Goal: Transaction & Acquisition: Book appointment/travel/reservation

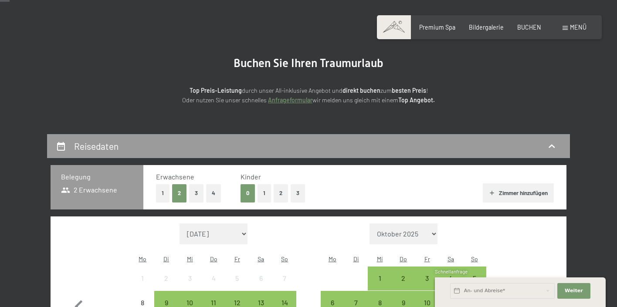
scroll to position [57, 0]
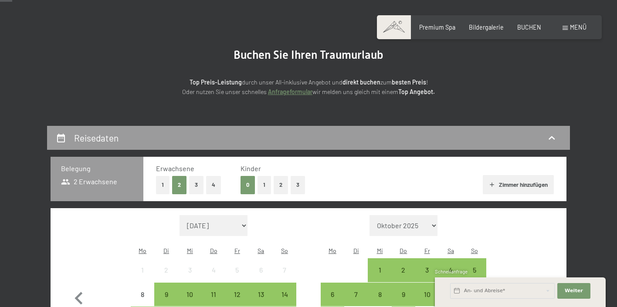
click at [265, 185] on button "1" at bounding box center [265, 185] width 14 height 18
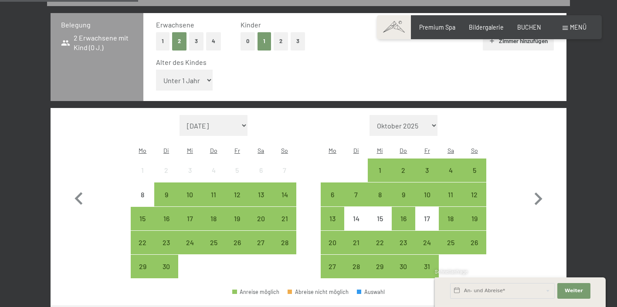
scroll to position [202, 0]
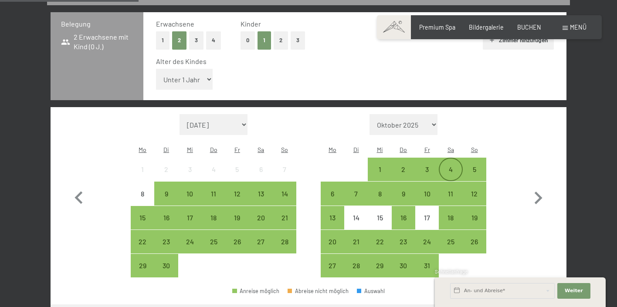
click at [449, 166] on div "4" at bounding box center [451, 177] width 22 height 22
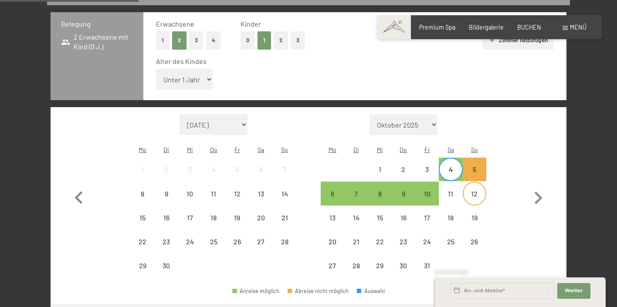
click at [474, 190] on div "12" at bounding box center [475, 201] width 22 height 22
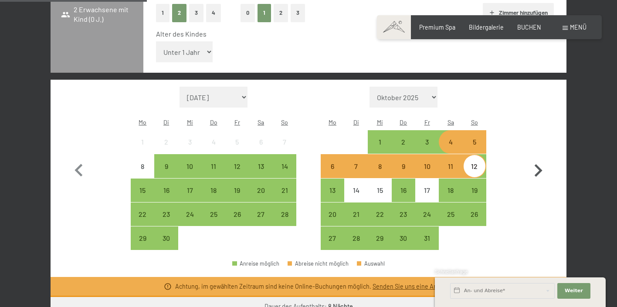
scroll to position [231, 0]
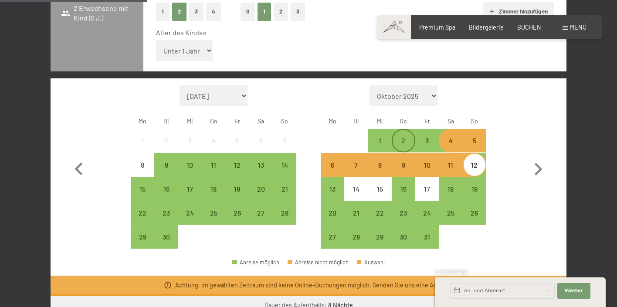
click at [404, 137] on div "2" at bounding box center [404, 148] width 22 height 22
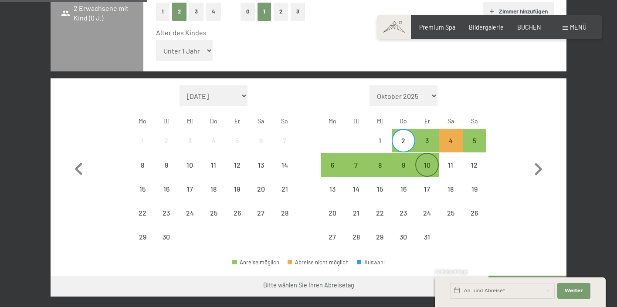
click at [434, 162] on div "10" at bounding box center [427, 173] width 22 height 22
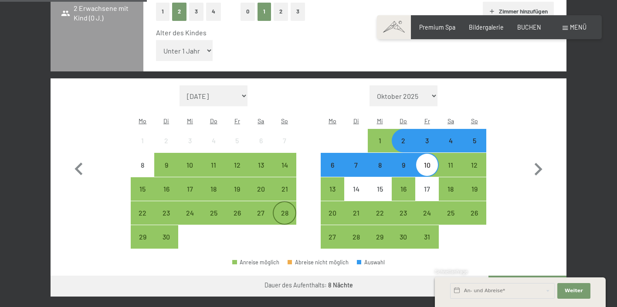
click at [285, 210] on div "28" at bounding box center [285, 221] width 22 height 22
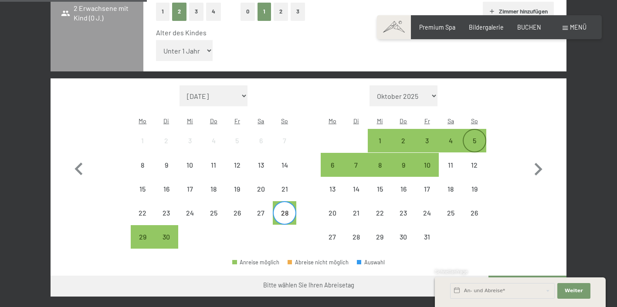
click at [469, 137] on div "5" at bounding box center [475, 148] width 22 height 22
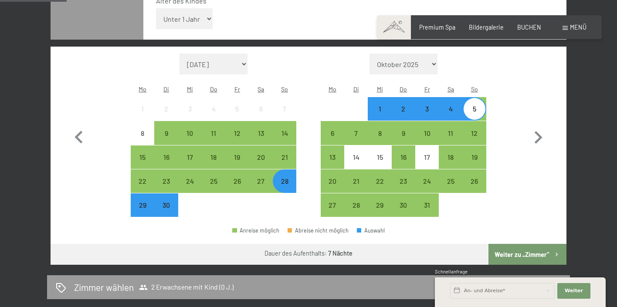
scroll to position [265, 0]
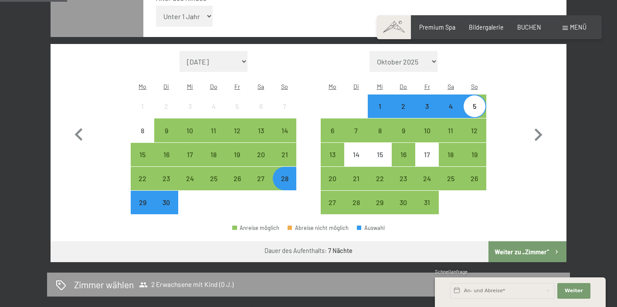
click at [516, 241] on button "Weiter zu „Zimmer“" at bounding box center [527, 251] width 78 height 21
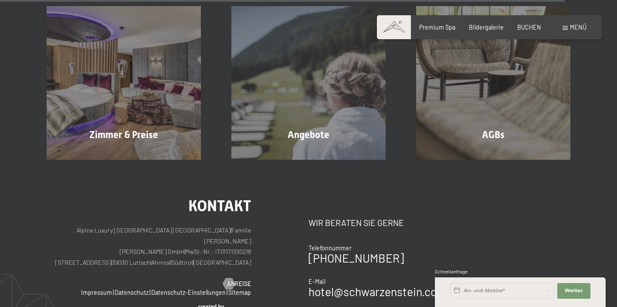
scroll to position [1965, 0]
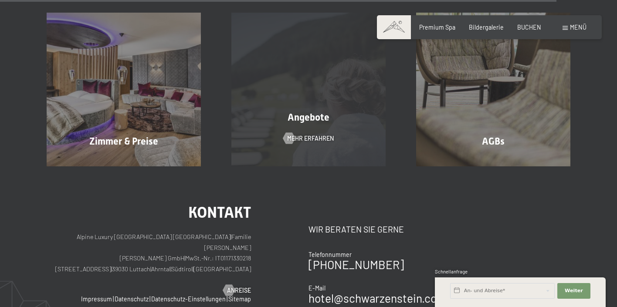
click at [336, 142] on div "Angebote Mehr erfahren" at bounding box center [308, 90] width 185 height 154
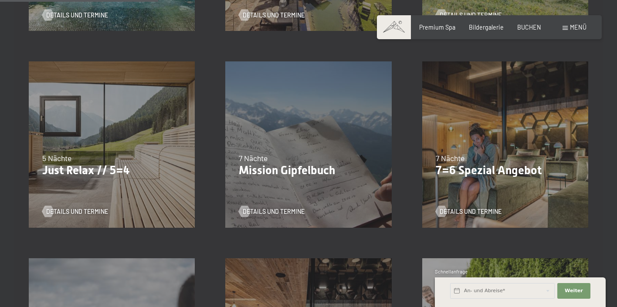
scroll to position [370, 0]
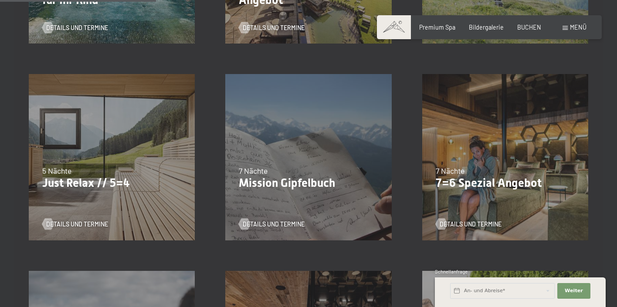
click at [489, 183] on p "7=6 Spezial Angebot" at bounding box center [505, 183] width 139 height 14
click at [488, 166] on div "7 Nächte" at bounding box center [505, 171] width 139 height 11
click at [476, 222] on span "Details und Termine" at bounding box center [479, 224] width 62 height 9
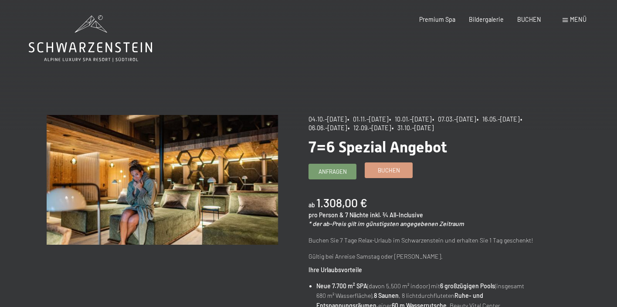
click at [400, 173] on link "Buchen" at bounding box center [388, 170] width 47 height 14
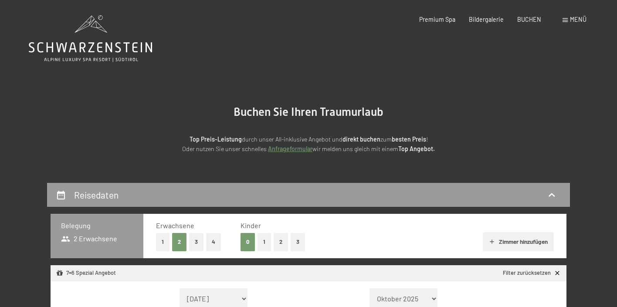
select select "[DATE]"
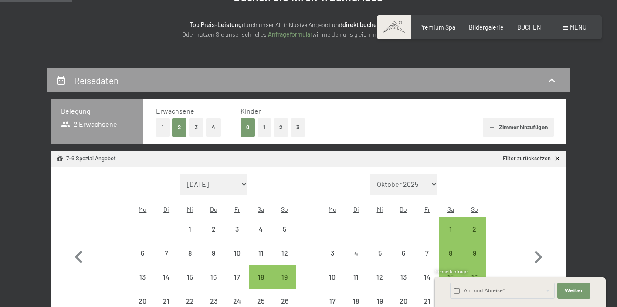
scroll to position [117, 0]
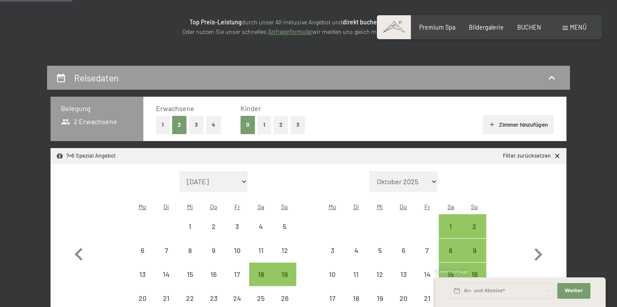
click at [261, 122] on button "1" at bounding box center [265, 125] width 14 height 18
select select "2025-10-01"
select select "2025-11-01"
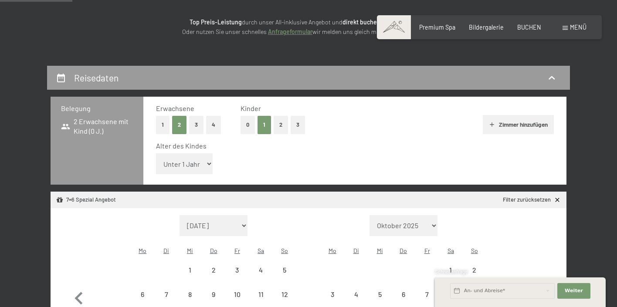
select select "2025-10-01"
select select "2025-11-01"
select select "5"
select select "2025-10-01"
select select "2025-11-01"
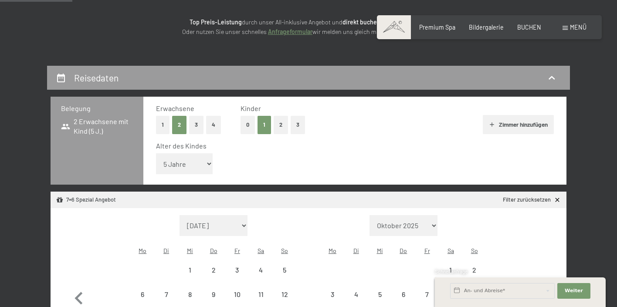
select select "2025-10-01"
select select "2025-11-01"
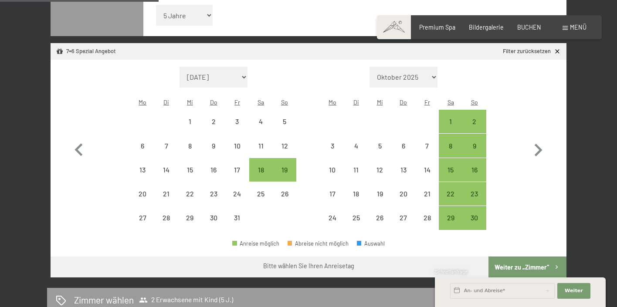
scroll to position [266, 0]
click at [533, 137] on icon "button" at bounding box center [538, 149] width 25 height 25
select select "2025-11-01"
select select "2025-12-01"
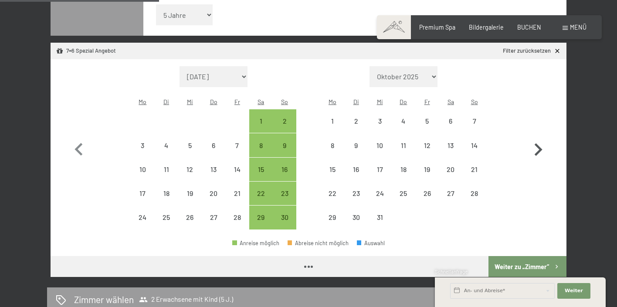
select select "2025-11-01"
select select "2025-12-01"
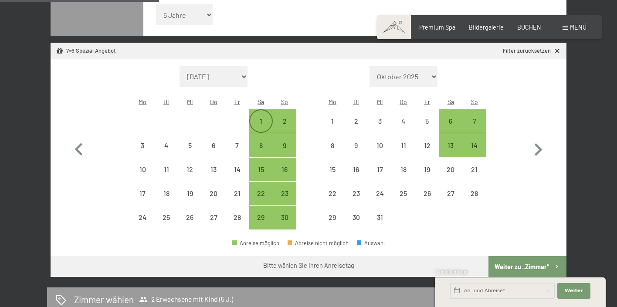
click at [262, 118] on div "1" at bounding box center [261, 129] width 22 height 22
select select "2025-11-01"
select select "2025-12-01"
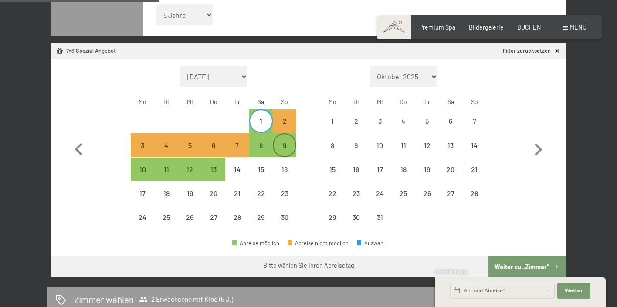
click at [289, 142] on div "9" at bounding box center [285, 153] width 22 height 22
select select "2025-11-01"
select select "2025-12-01"
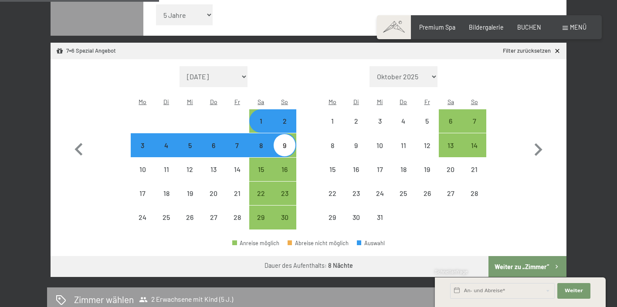
select select "2025-10-01"
select select "2025-11-01"
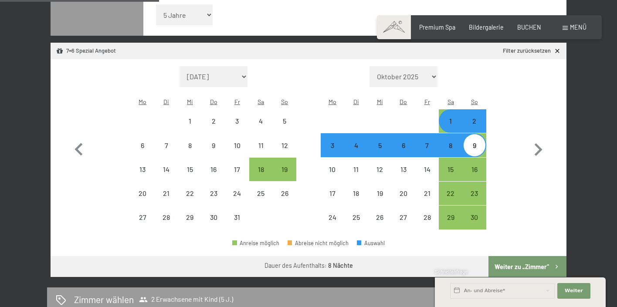
click at [535, 256] on button "Weiter zu „Zimmer“" at bounding box center [527, 266] width 78 height 21
select select "2025-10-01"
select select "2025-11-01"
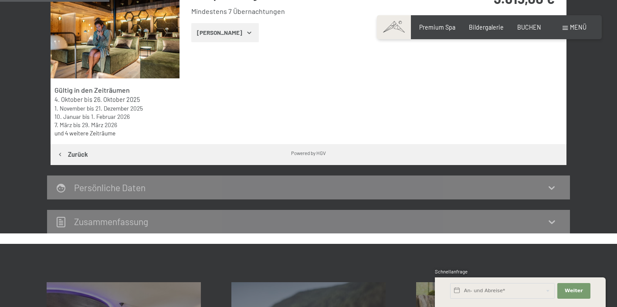
scroll to position [182, 0]
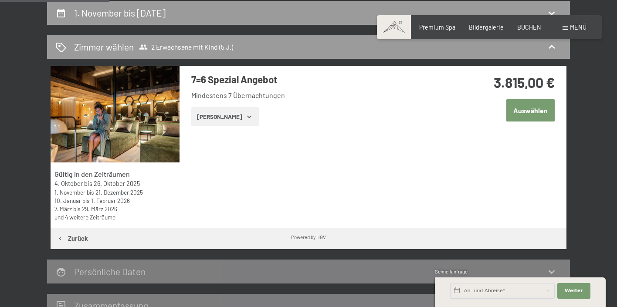
click at [246, 119] on icon "button" at bounding box center [249, 116] width 7 height 7
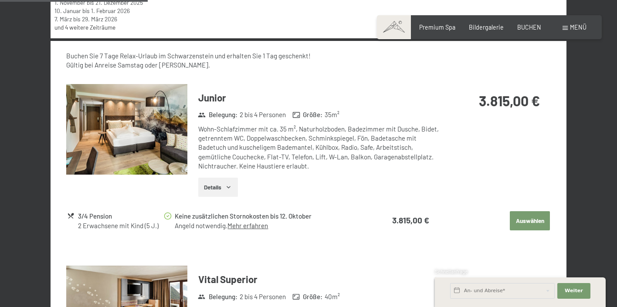
scroll to position [364, 0]
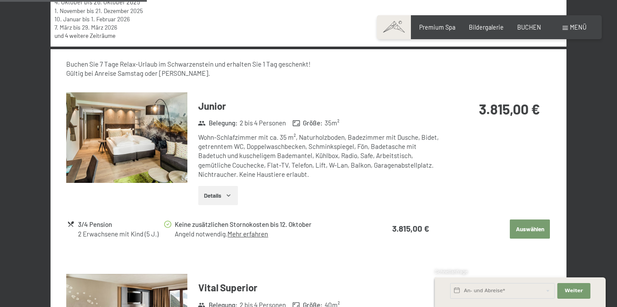
click at [217, 191] on button "Details" at bounding box center [218, 195] width 40 height 19
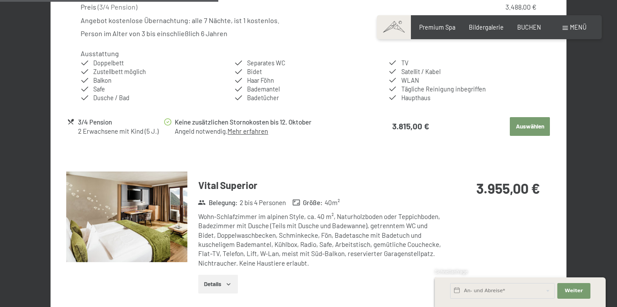
scroll to position [587, 0]
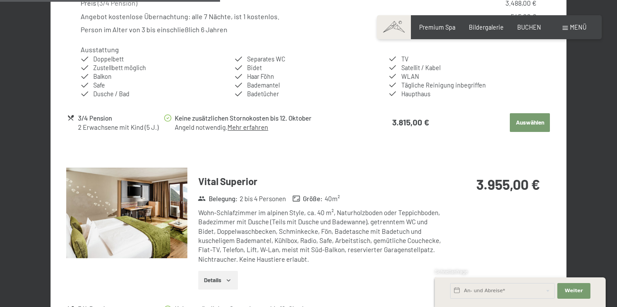
click at [232, 278] on icon "button" at bounding box center [228, 280] width 7 height 7
click at [167, 222] on img at bounding box center [126, 213] width 121 height 91
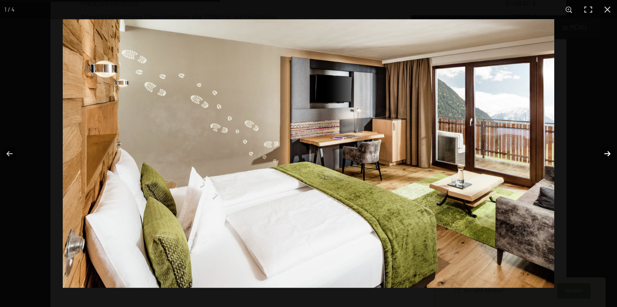
click at [602, 155] on button "button" at bounding box center [602, 154] width 31 height 44
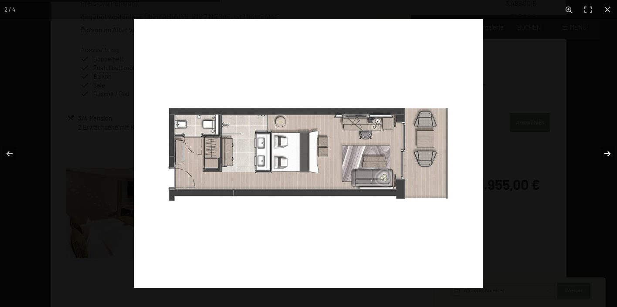
click at [602, 155] on button "button" at bounding box center [602, 154] width 31 height 44
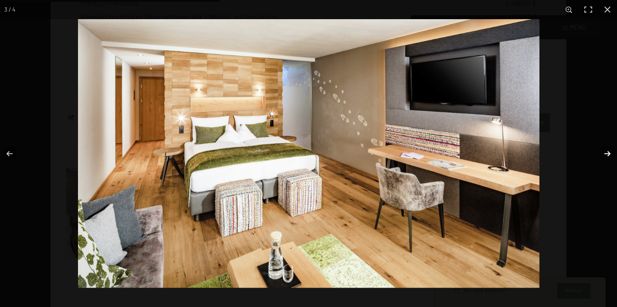
click at [603, 154] on button "button" at bounding box center [602, 154] width 31 height 44
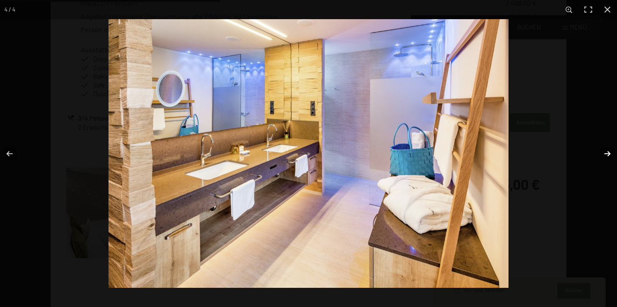
click at [603, 154] on button "button" at bounding box center [602, 154] width 31 height 44
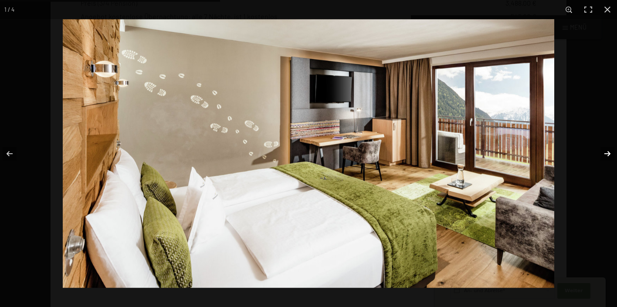
click at [603, 154] on button "button" at bounding box center [602, 154] width 31 height 44
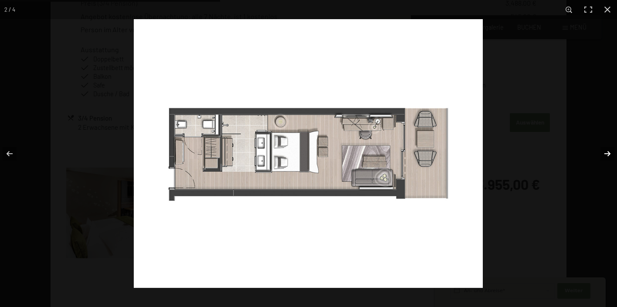
click at [603, 154] on button "button" at bounding box center [602, 154] width 31 height 44
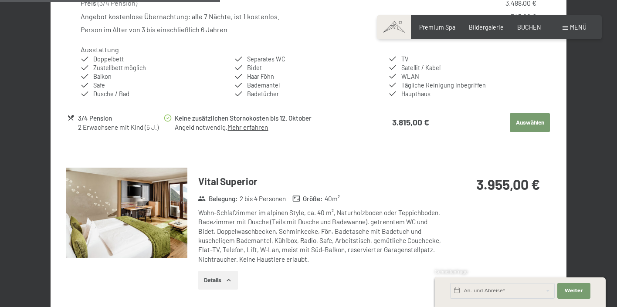
click at [0, 0] on button "button" at bounding box center [0, 0] width 0 height 0
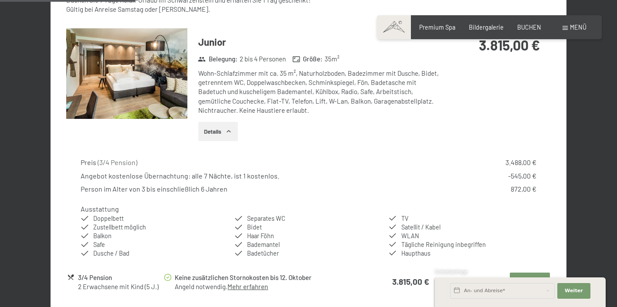
scroll to position [350, 0]
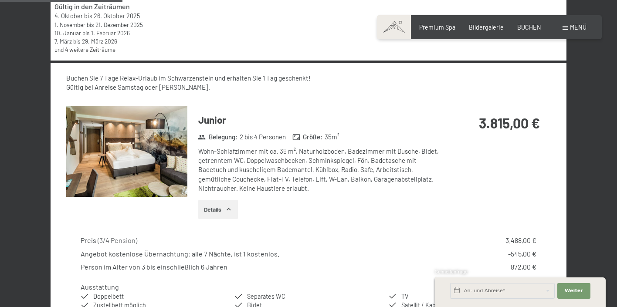
click at [169, 153] on img at bounding box center [126, 151] width 121 height 91
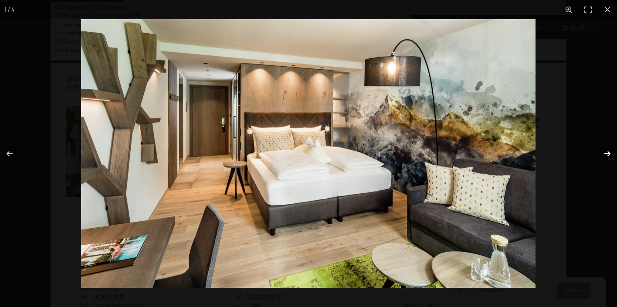
click at [605, 153] on button "button" at bounding box center [602, 154] width 31 height 44
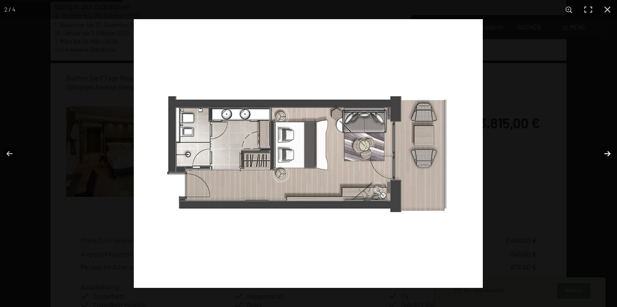
click at [605, 153] on button "button" at bounding box center [602, 154] width 31 height 44
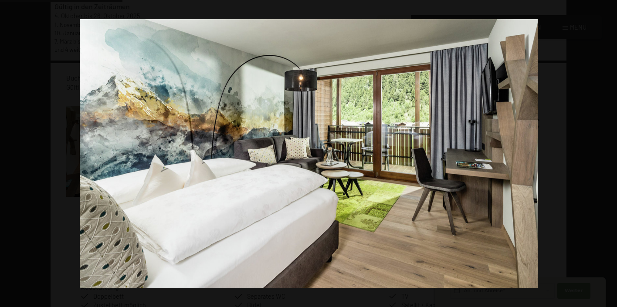
click at [605, 153] on button "button" at bounding box center [602, 154] width 31 height 44
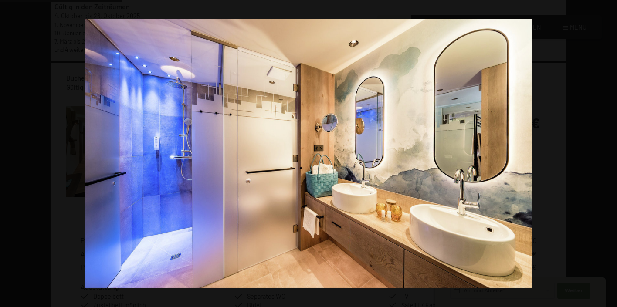
click at [605, 153] on button "button" at bounding box center [602, 154] width 31 height 44
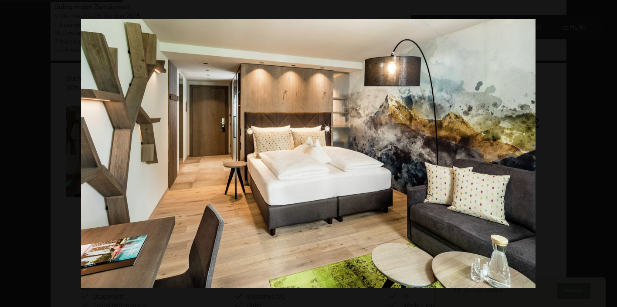
click at [605, 153] on button "button" at bounding box center [602, 154] width 31 height 44
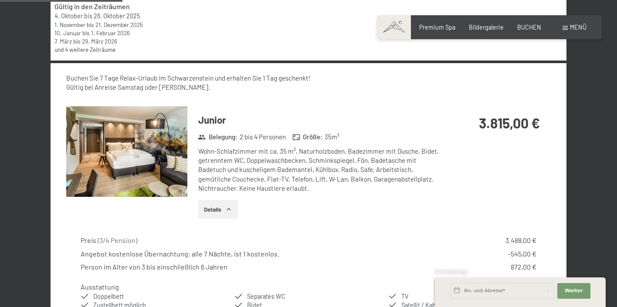
click at [0, 0] on button "button" at bounding box center [0, 0] width 0 height 0
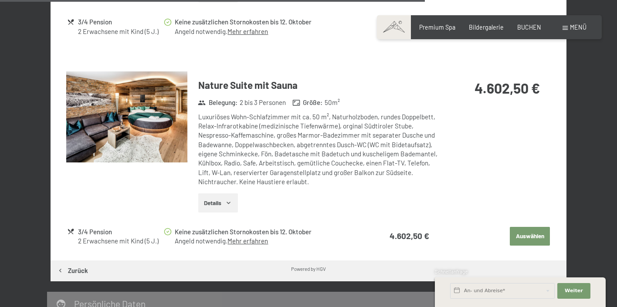
scroll to position [1197, 0]
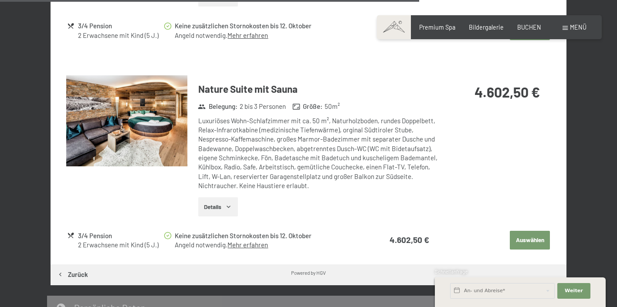
click at [125, 115] on img at bounding box center [126, 120] width 121 height 91
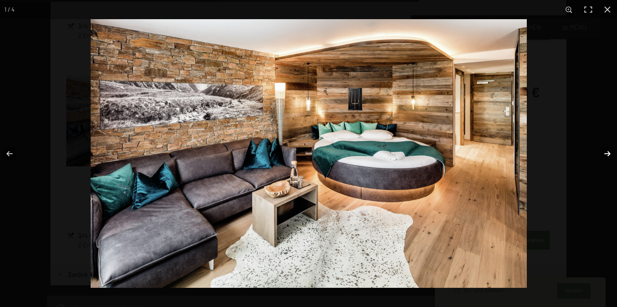
click at [605, 151] on button "button" at bounding box center [602, 154] width 31 height 44
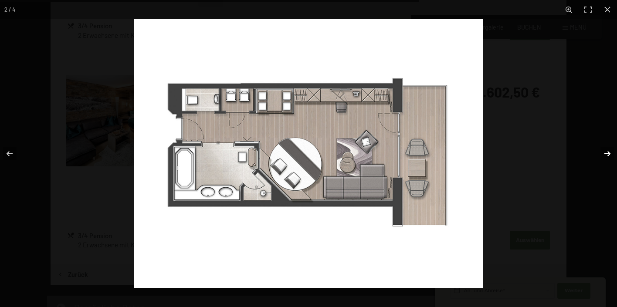
click at [605, 151] on button "button" at bounding box center [602, 154] width 31 height 44
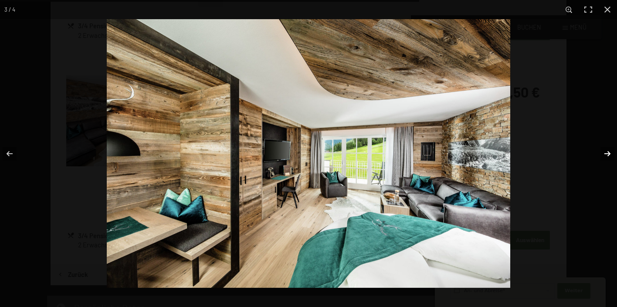
click at [607, 154] on button "button" at bounding box center [602, 154] width 31 height 44
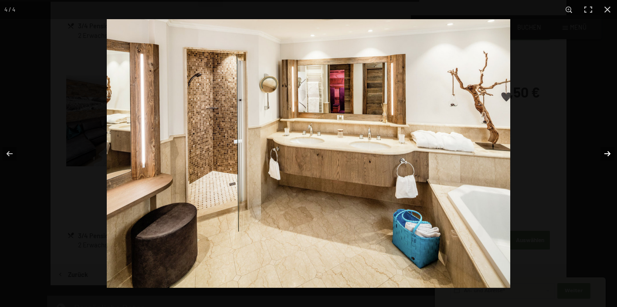
click at [607, 154] on button "button" at bounding box center [602, 154] width 31 height 44
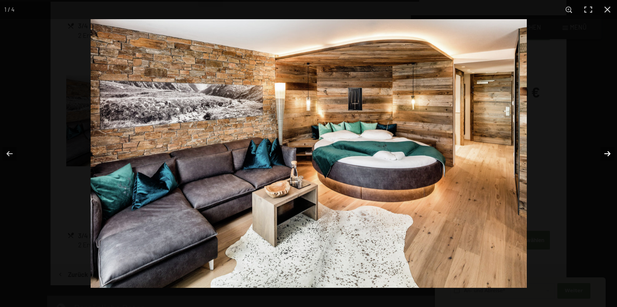
click at [607, 154] on button "button" at bounding box center [602, 154] width 31 height 44
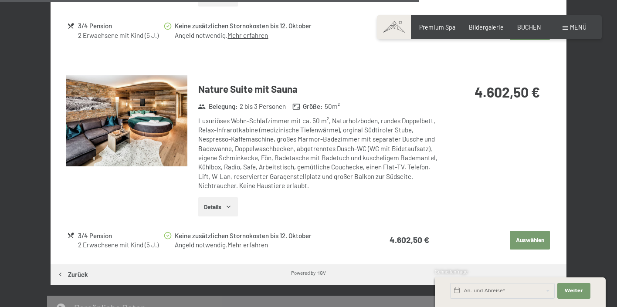
click at [0, 0] on button "button" at bounding box center [0, 0] width 0 height 0
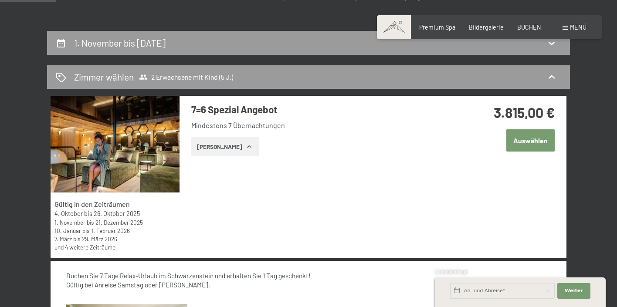
scroll to position [91, 0]
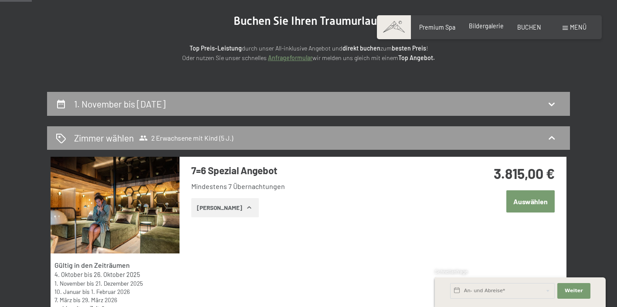
click at [492, 24] on span "Bildergalerie" at bounding box center [486, 25] width 35 height 7
